Goal: Transaction & Acquisition: Obtain resource

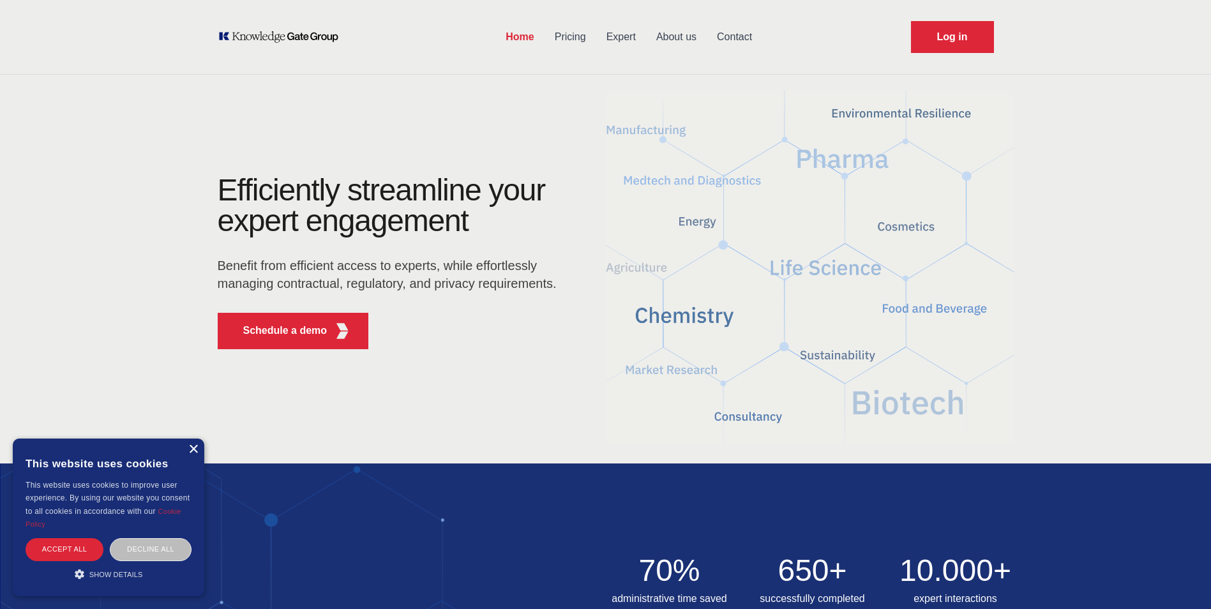
click at [195, 449] on div "×" at bounding box center [193, 450] width 10 height 10
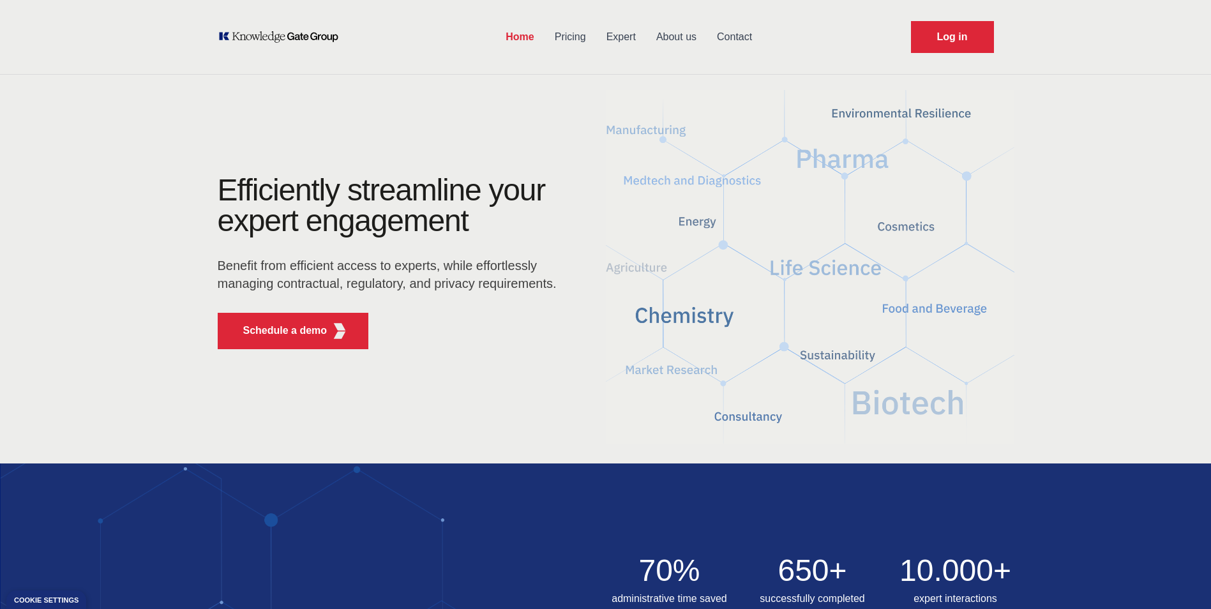
click at [571, 32] on link "Pricing" at bounding box center [571, 36] width 52 height 33
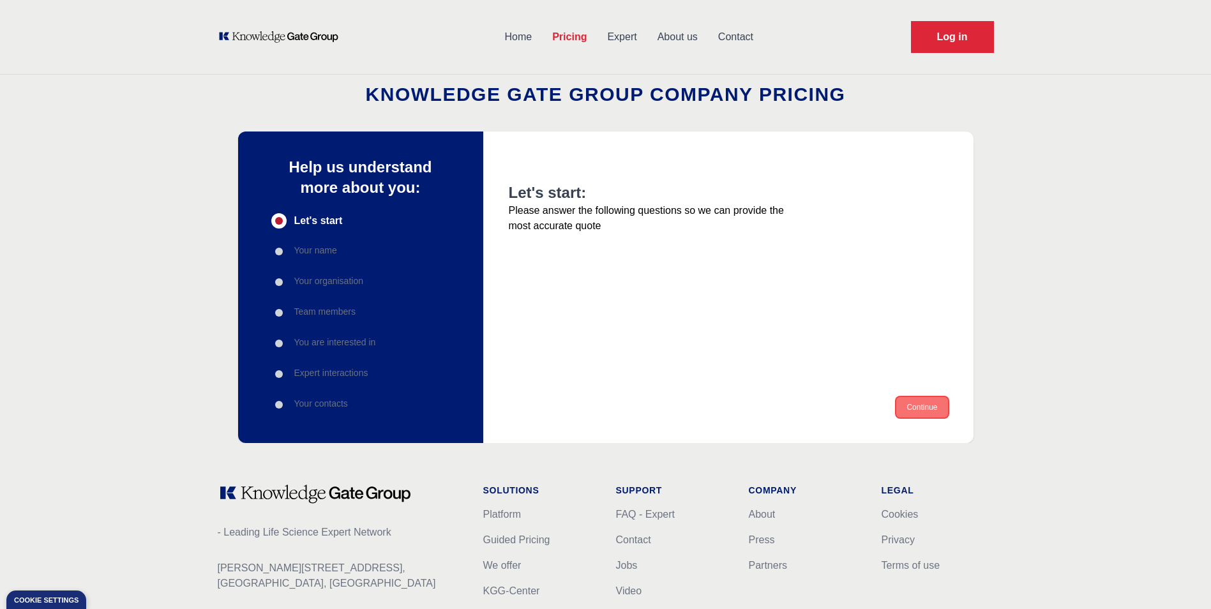
click at [927, 405] on button "Continue" at bounding box center [922, 407] width 51 height 20
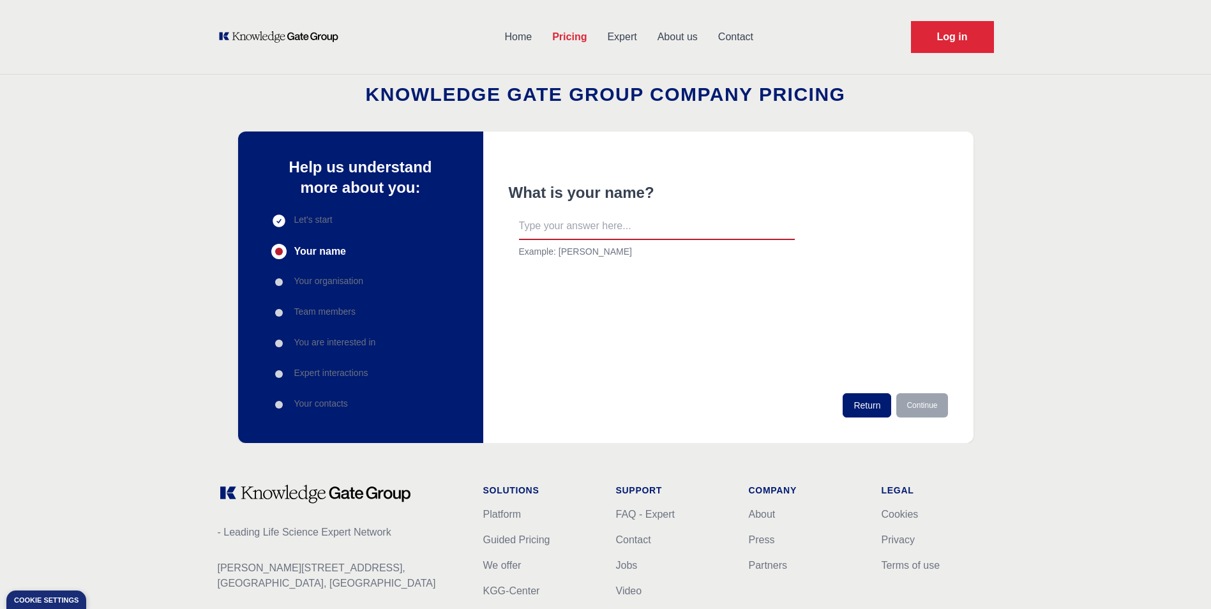
click at [629, 235] on input "text" at bounding box center [657, 226] width 276 height 27
type input "[PERSON_NAME]"
click at [939, 398] on button "Continue" at bounding box center [922, 405] width 51 height 24
click at [562, 239] on input "text" at bounding box center [657, 226] width 276 height 27
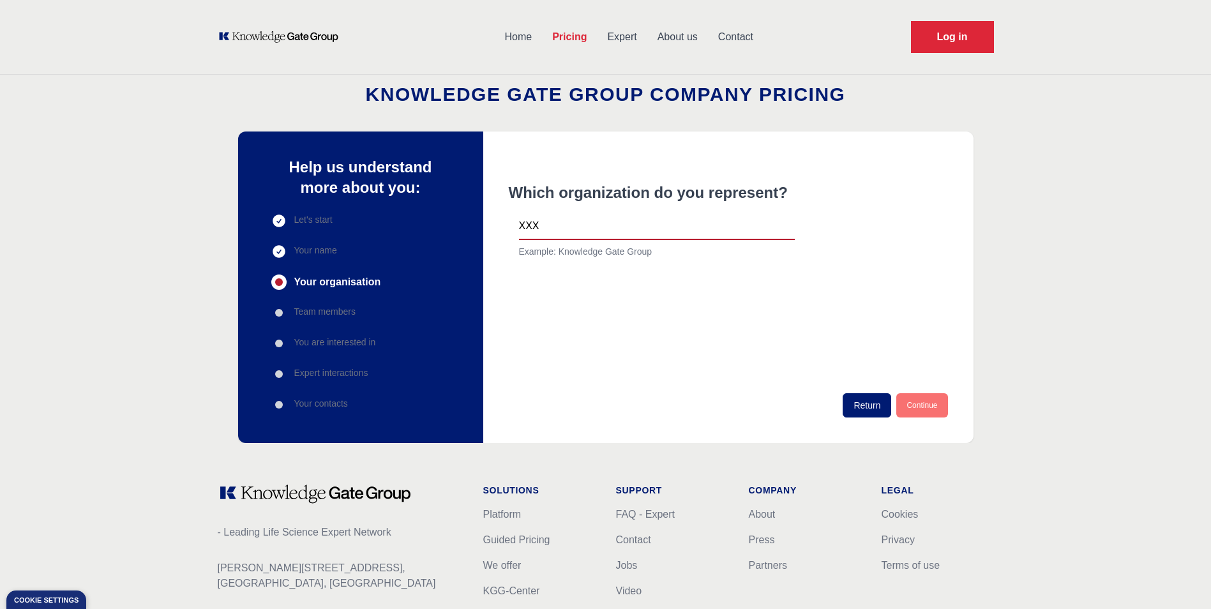
type input "XXX"
click at [938, 410] on button "Continue" at bounding box center [922, 405] width 51 height 24
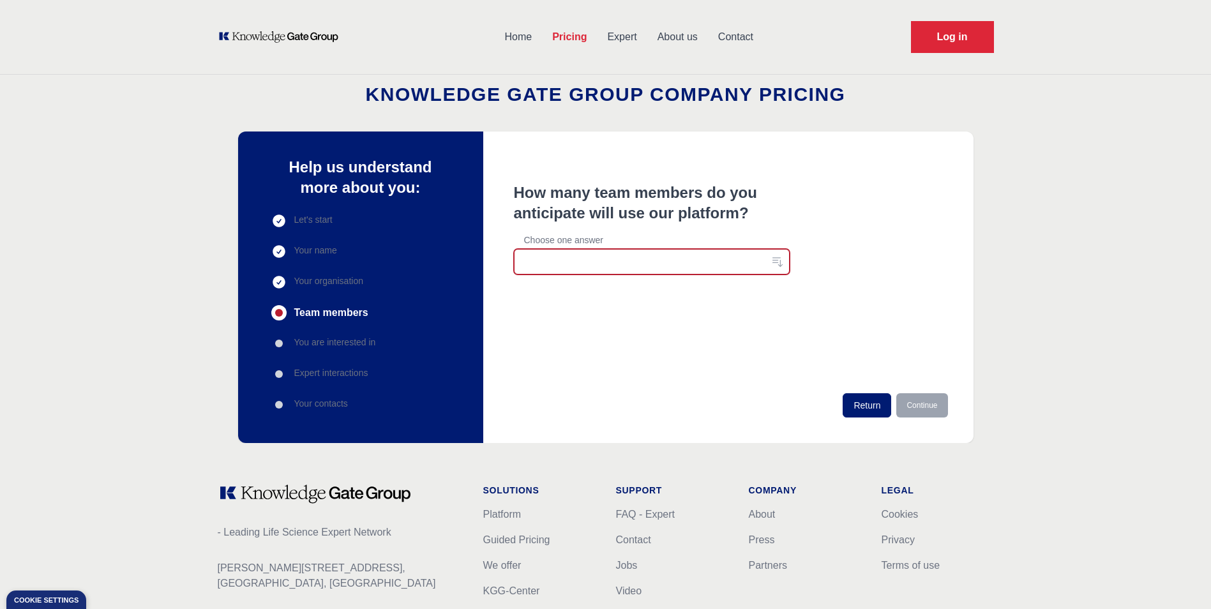
click at [629, 261] on button "button" at bounding box center [652, 262] width 276 height 26
click at [610, 280] on li "1-10" at bounding box center [652, 291] width 276 height 23
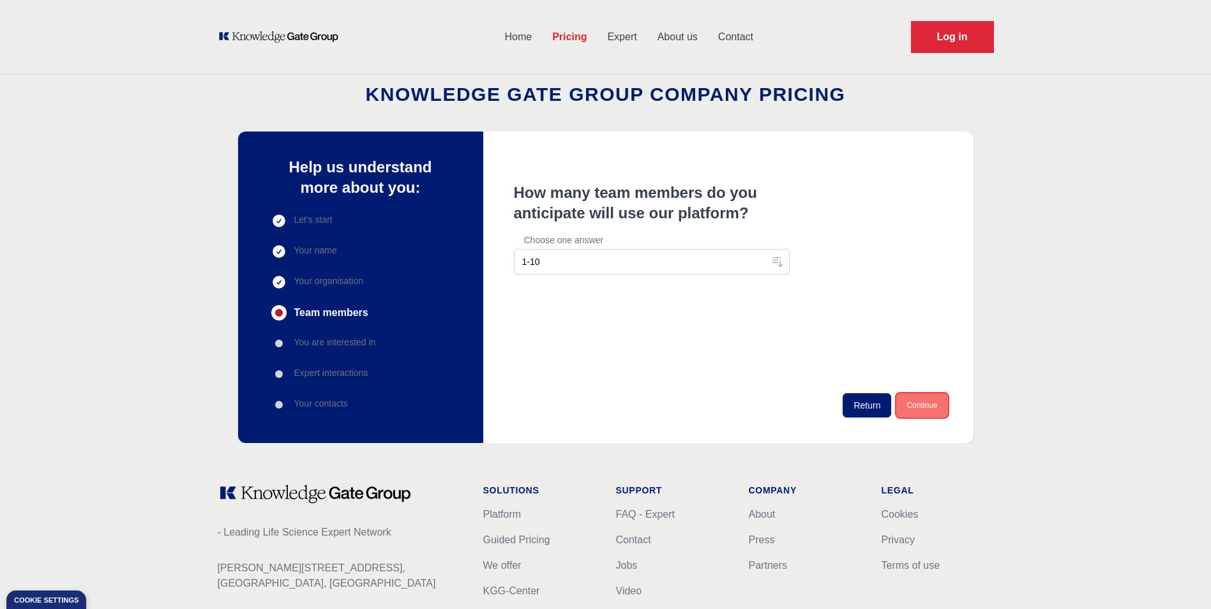
click at [914, 411] on button "Continue" at bounding box center [922, 405] width 51 height 24
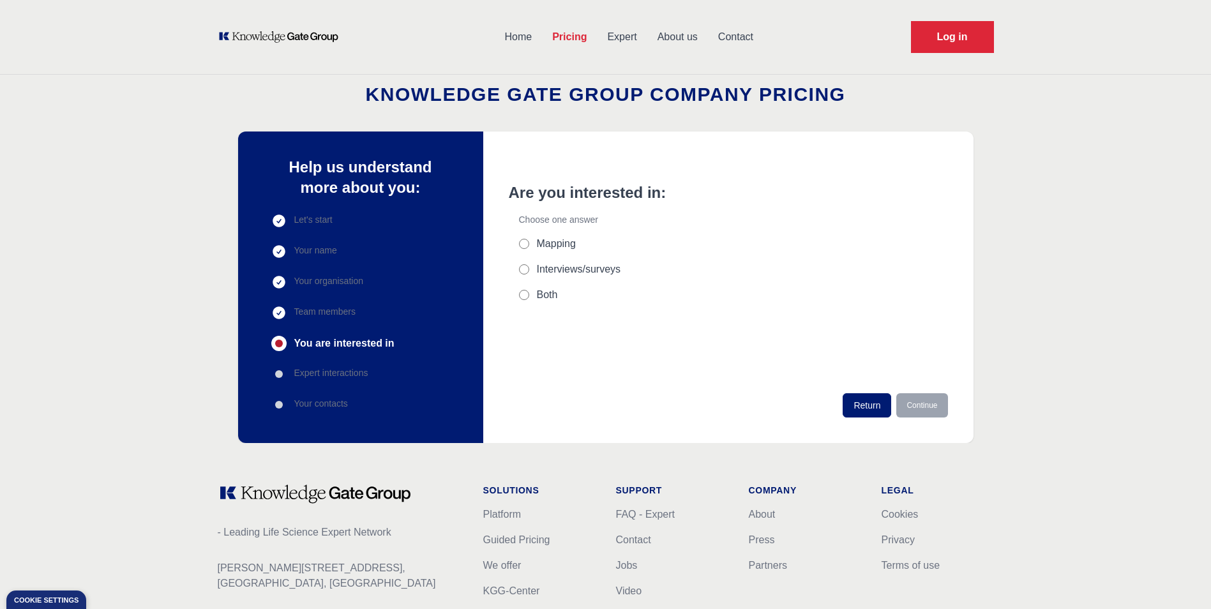
click at [556, 272] on label "Interviews/surveys" at bounding box center [579, 269] width 84 height 15
click at [529, 272] on input "Interviews/surveys" at bounding box center [524, 269] width 10 height 10
radio input "true"
click at [916, 406] on button "Continue" at bounding box center [922, 405] width 51 height 24
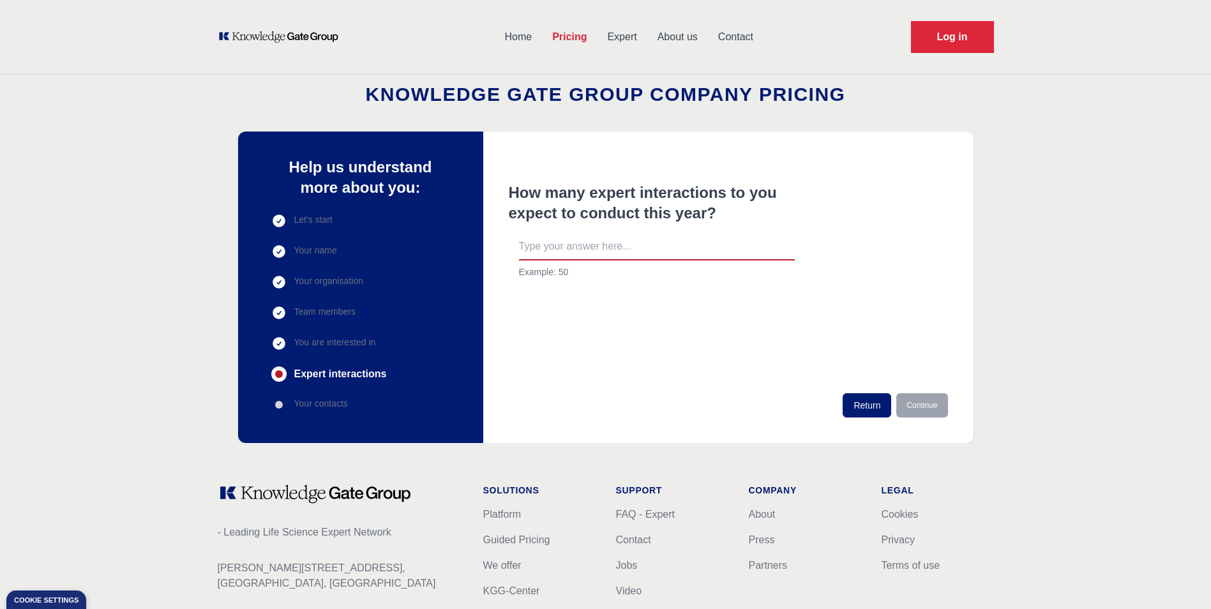
click at [621, 243] on input "text" at bounding box center [657, 247] width 276 height 27
type input "10"
click at [930, 402] on button "Continue" at bounding box center [922, 405] width 51 height 24
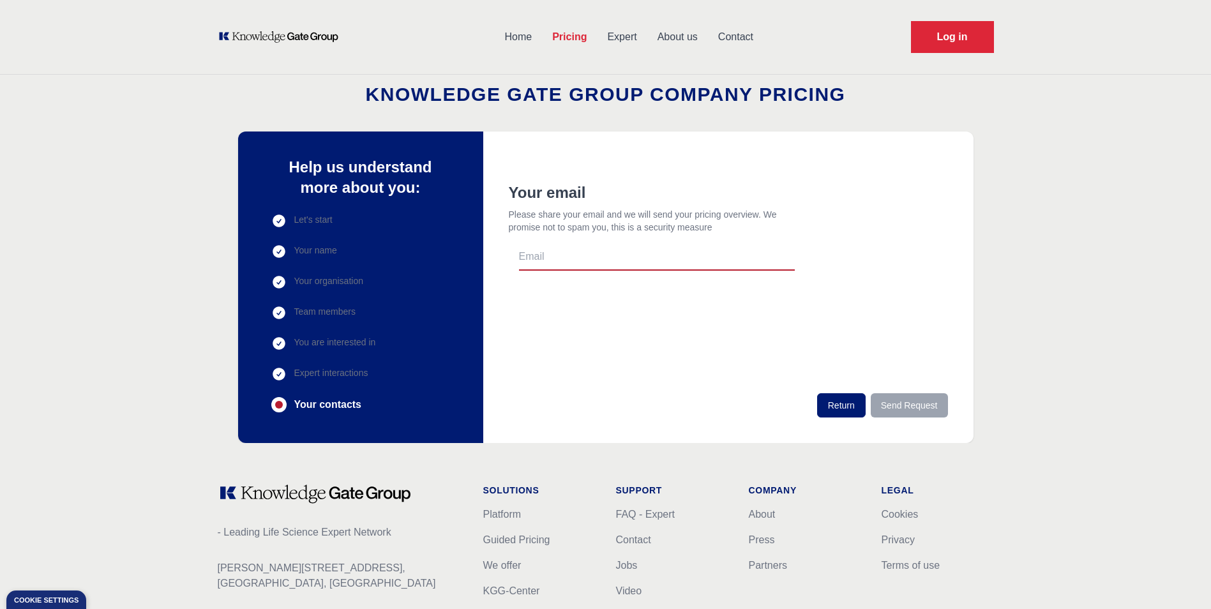
click at [644, 252] on input "email" at bounding box center [657, 257] width 276 height 27
type input "[EMAIL_ADDRESS][DOMAIN_NAME]"
click at [921, 406] on button "Send Request" at bounding box center [909, 405] width 77 height 24
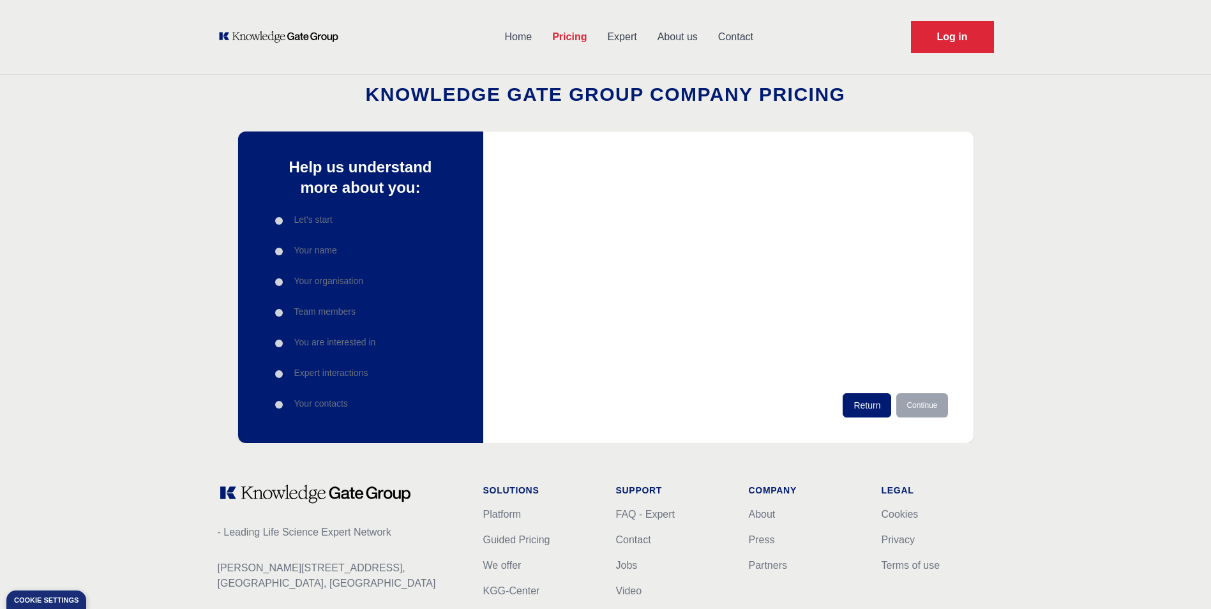
click at [737, 40] on link "Contact" at bounding box center [736, 36] width 56 height 33
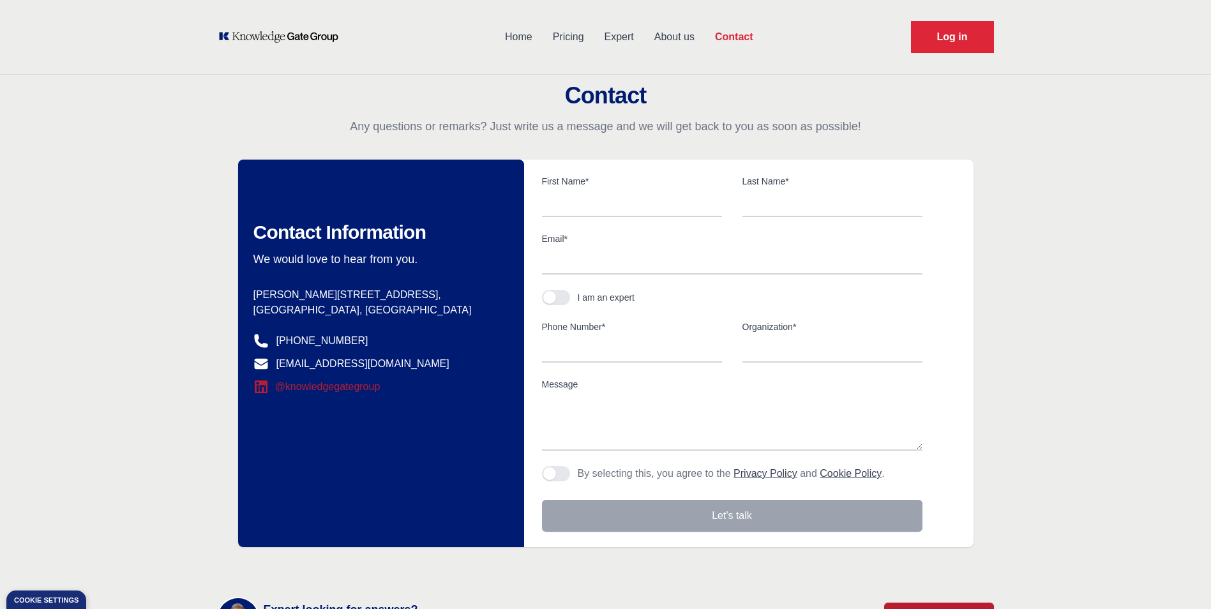
click at [324, 390] on link "@knowledgegategroup" at bounding box center [317, 386] width 127 height 15
